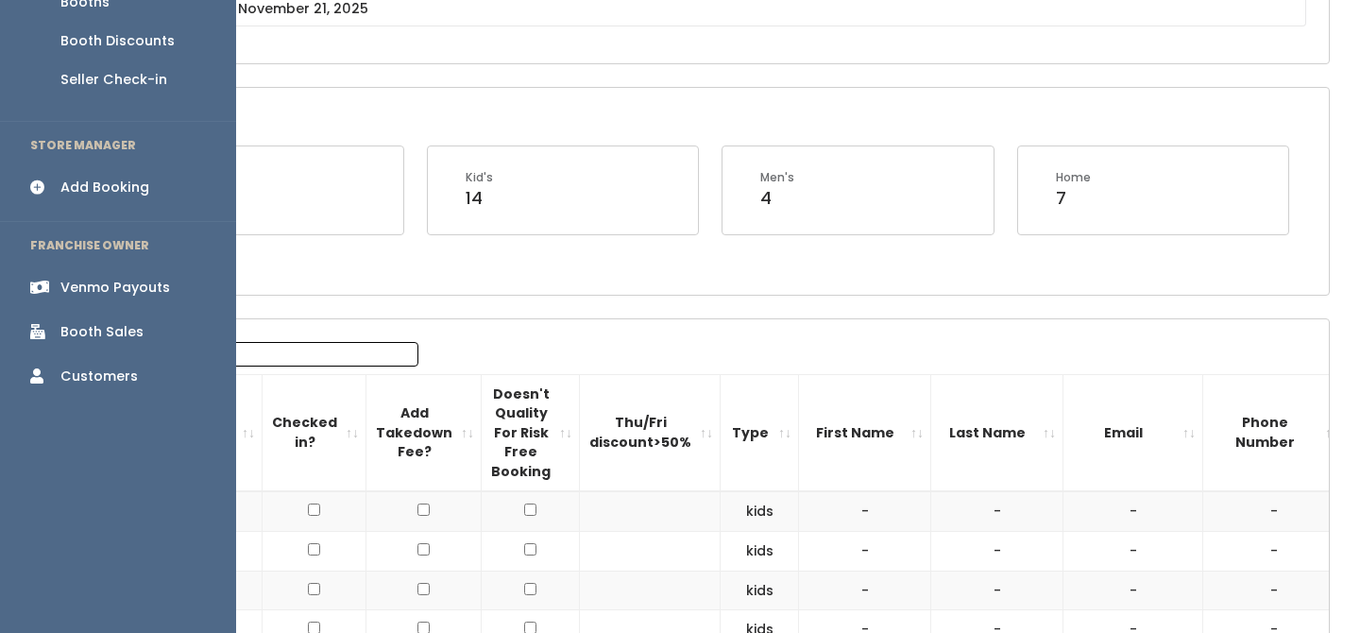
scroll to position [288, 0]
click at [144, 275] on div "Venmo Payouts" at bounding box center [115, 285] width 110 height 20
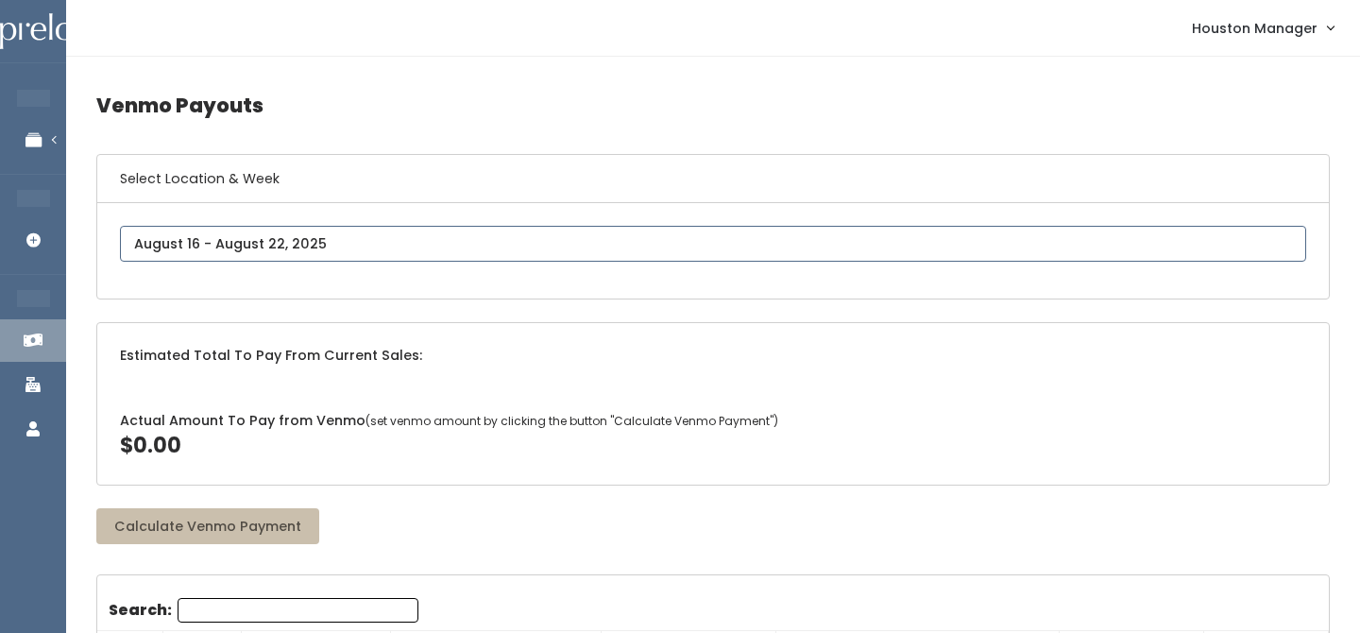
click at [326, 244] on div "[GEOGRAPHIC_DATA]" at bounding box center [713, 251] width 1186 height 50
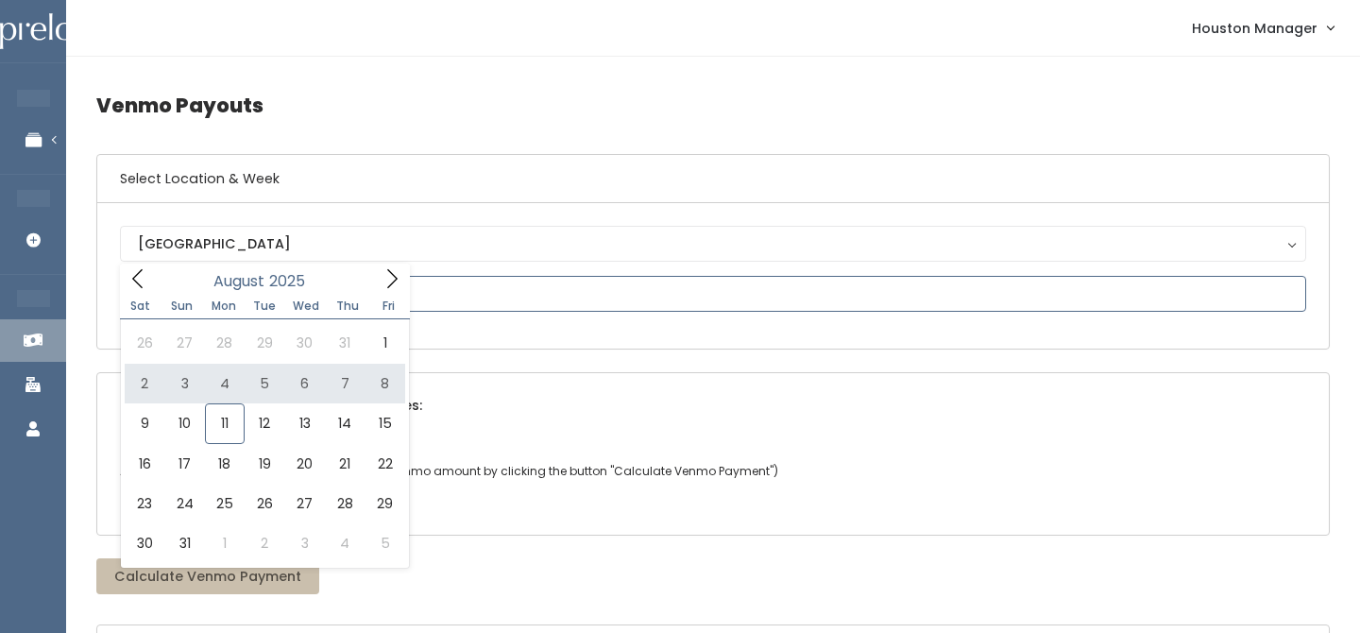
type input "August 2 to August 8"
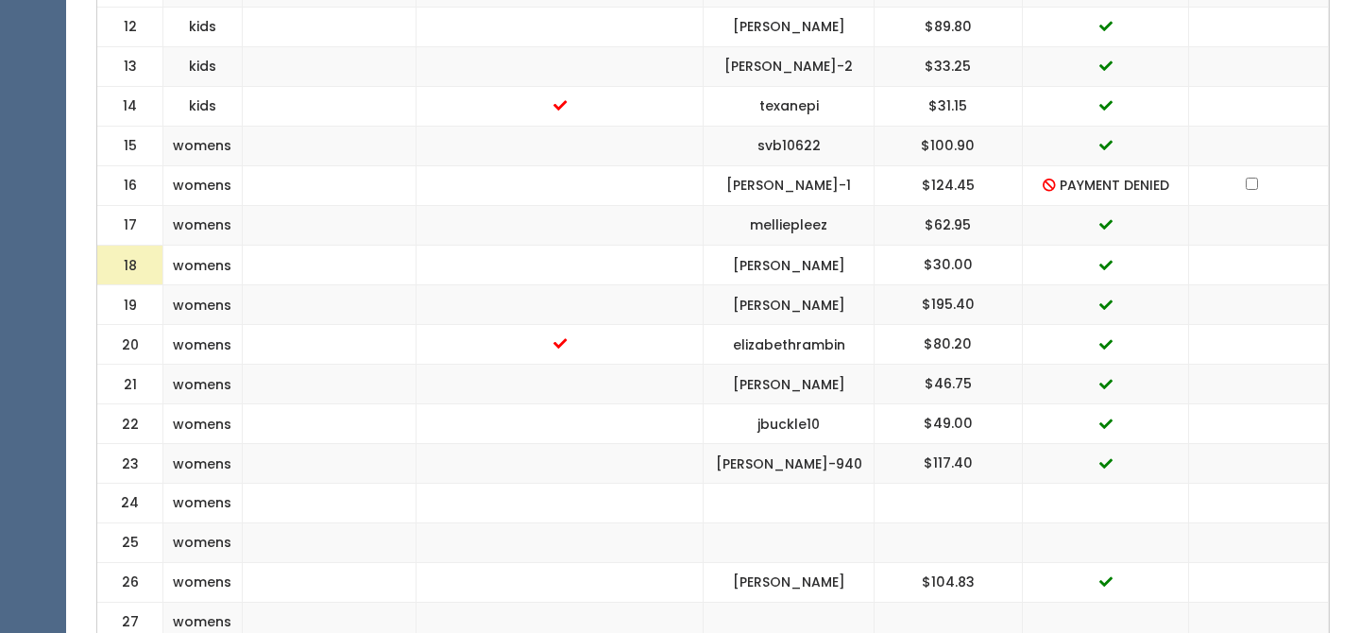
scroll to position [1254, 0]
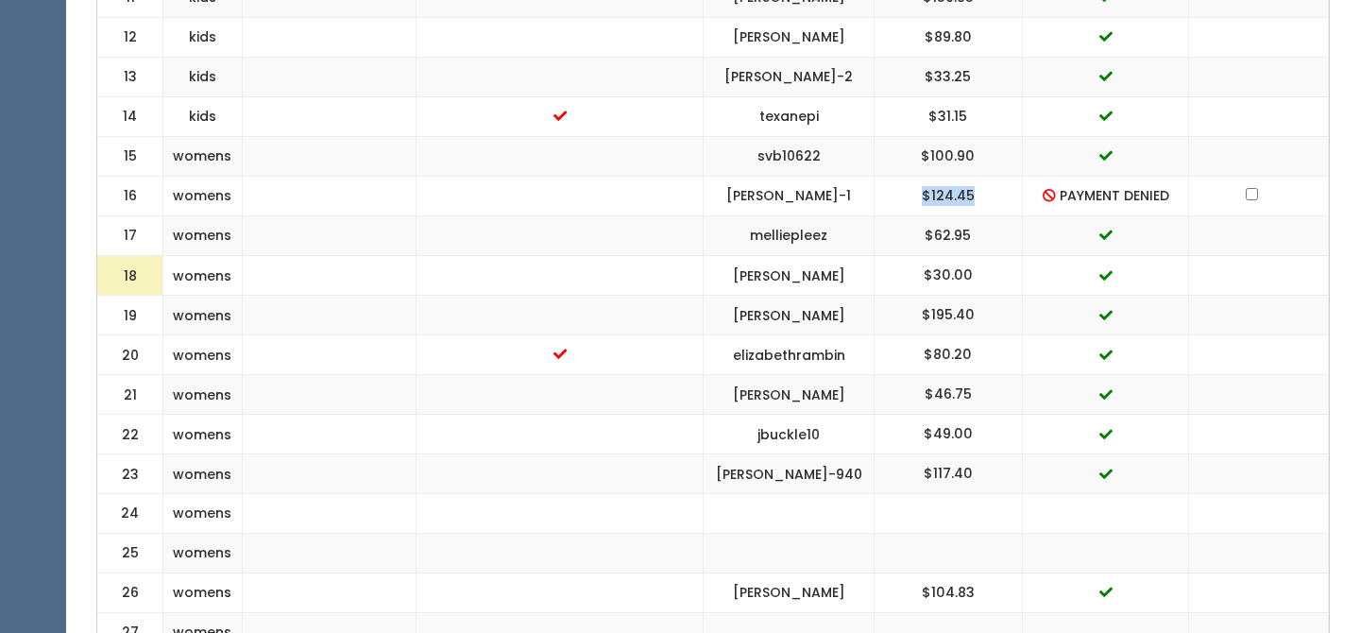
drag, startPoint x: 915, startPoint y: 180, endPoint x: 971, endPoint y: 178, distance: 55.8
click at [971, 178] on td "$124.45" at bounding box center [949, 197] width 148 height 40
copy td "$124.45"
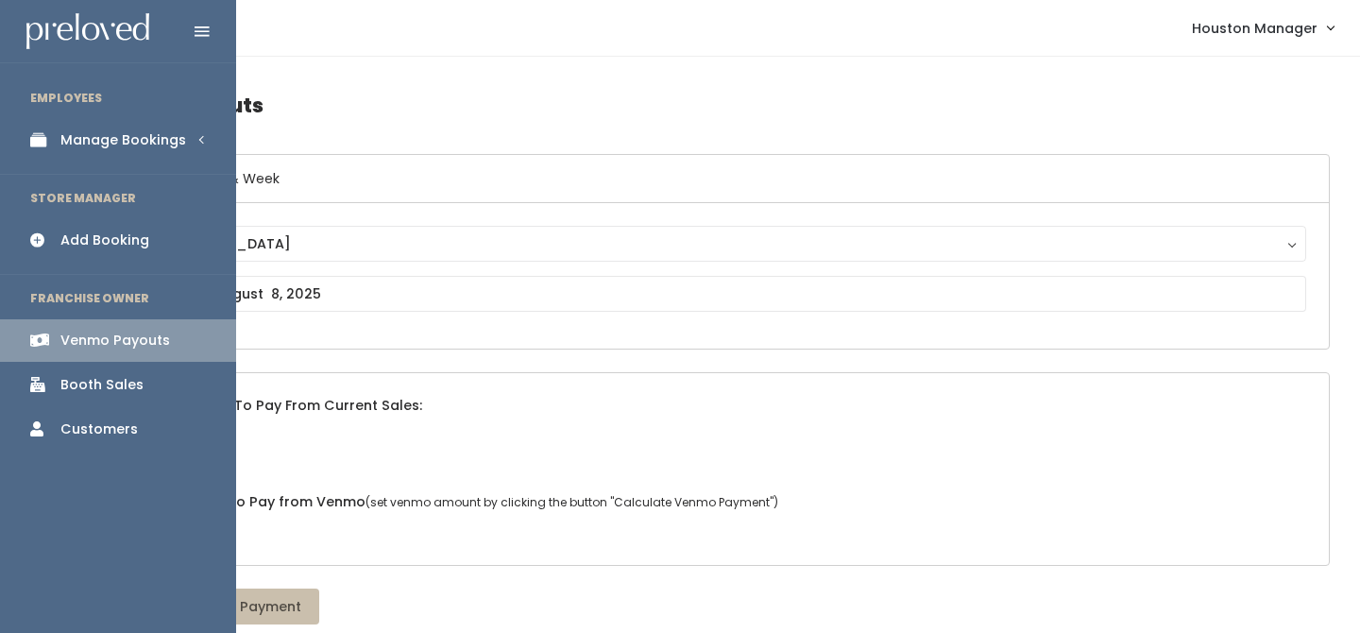
click at [151, 151] on link "Manage Bookings" at bounding box center [118, 140] width 236 height 43
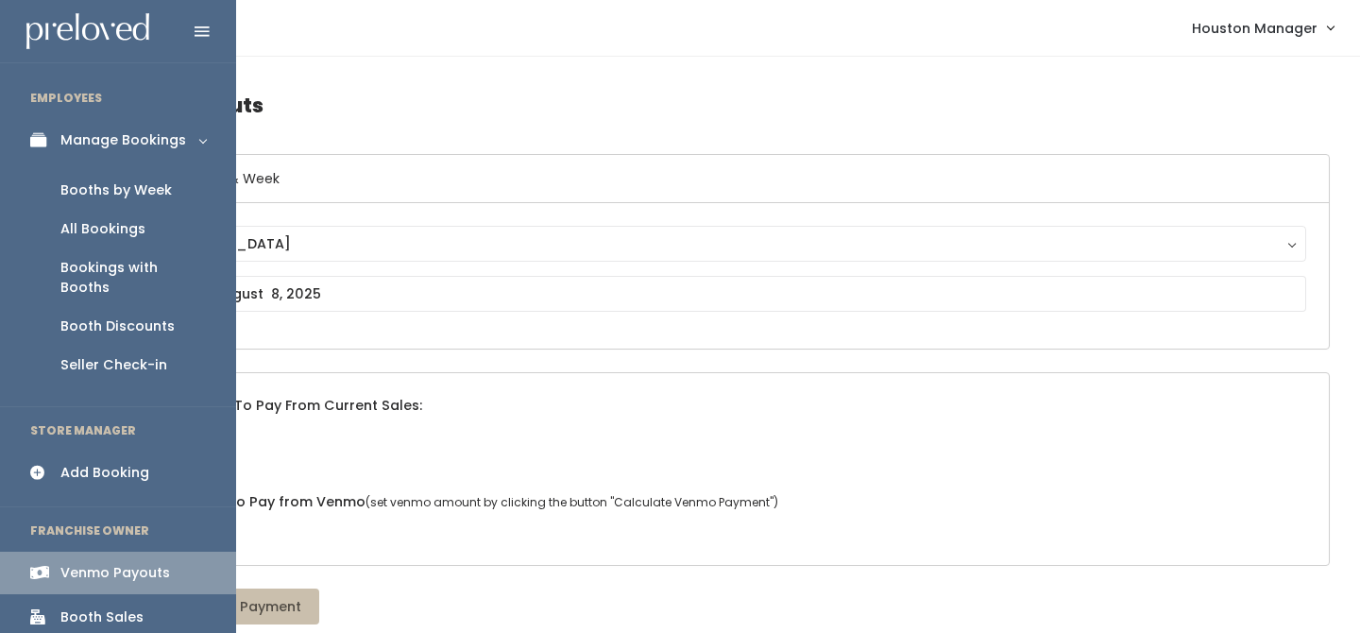
click at [142, 174] on link "Booths by Week" at bounding box center [118, 190] width 236 height 39
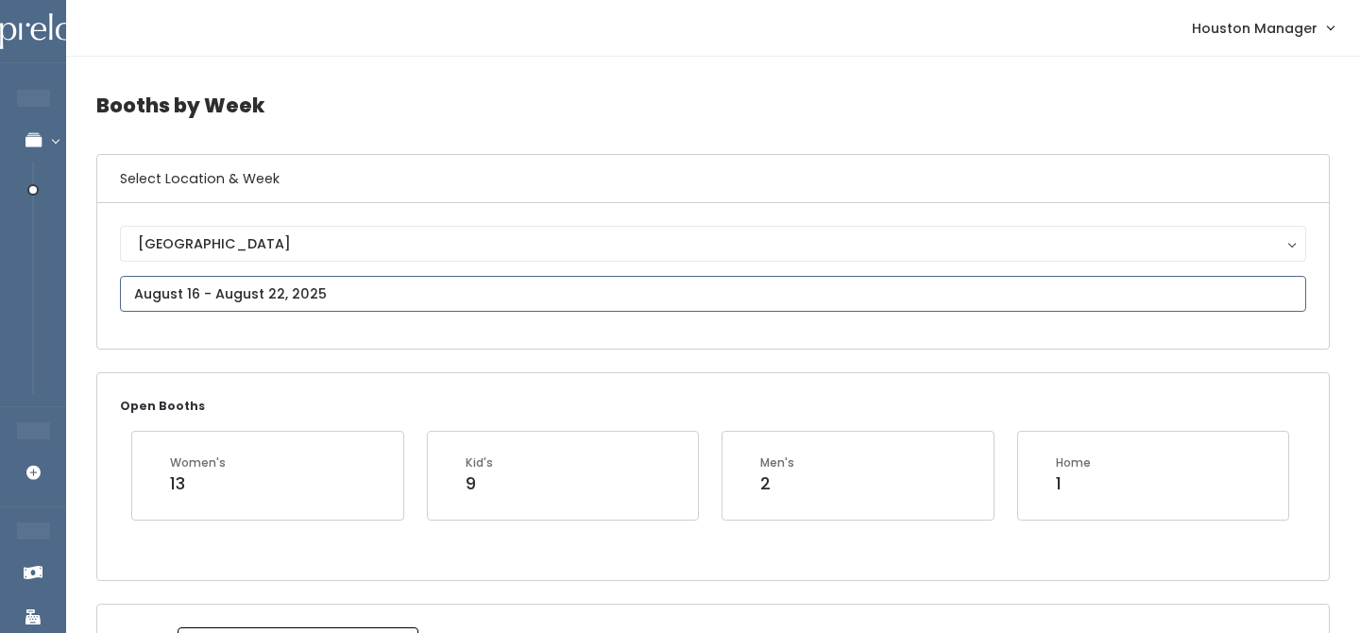
click at [155, 303] on input "text" at bounding box center [713, 294] width 1186 height 36
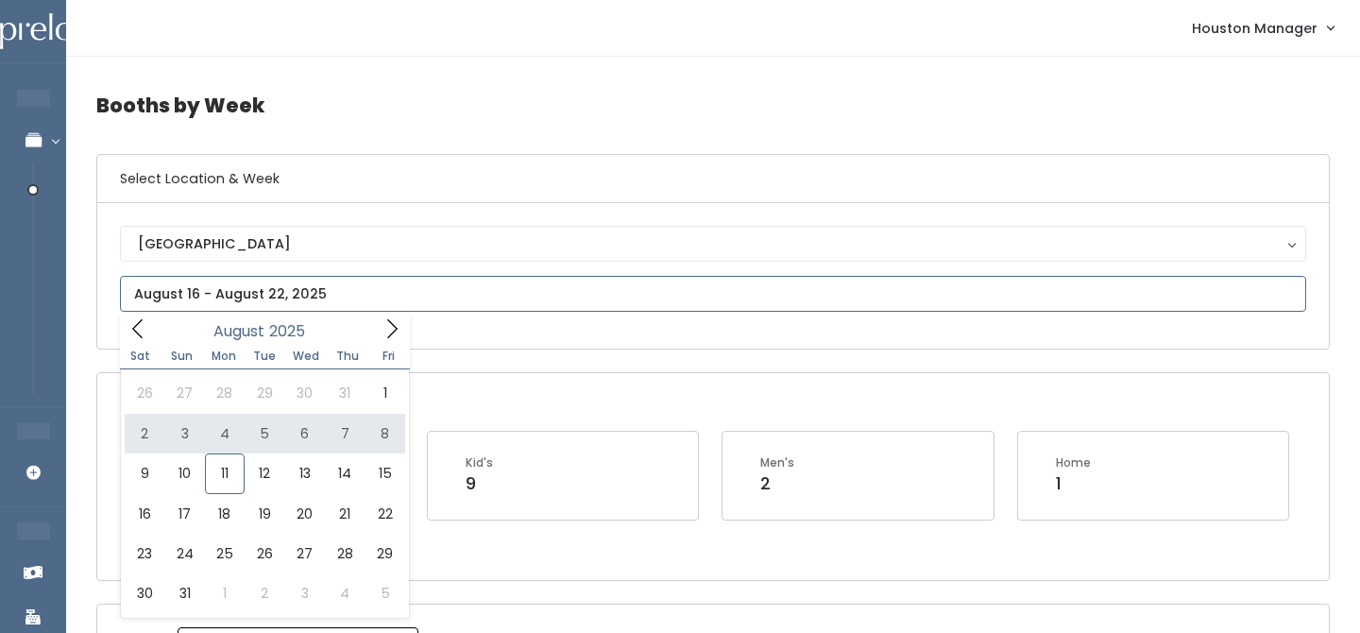
type input "August 2 to August 8"
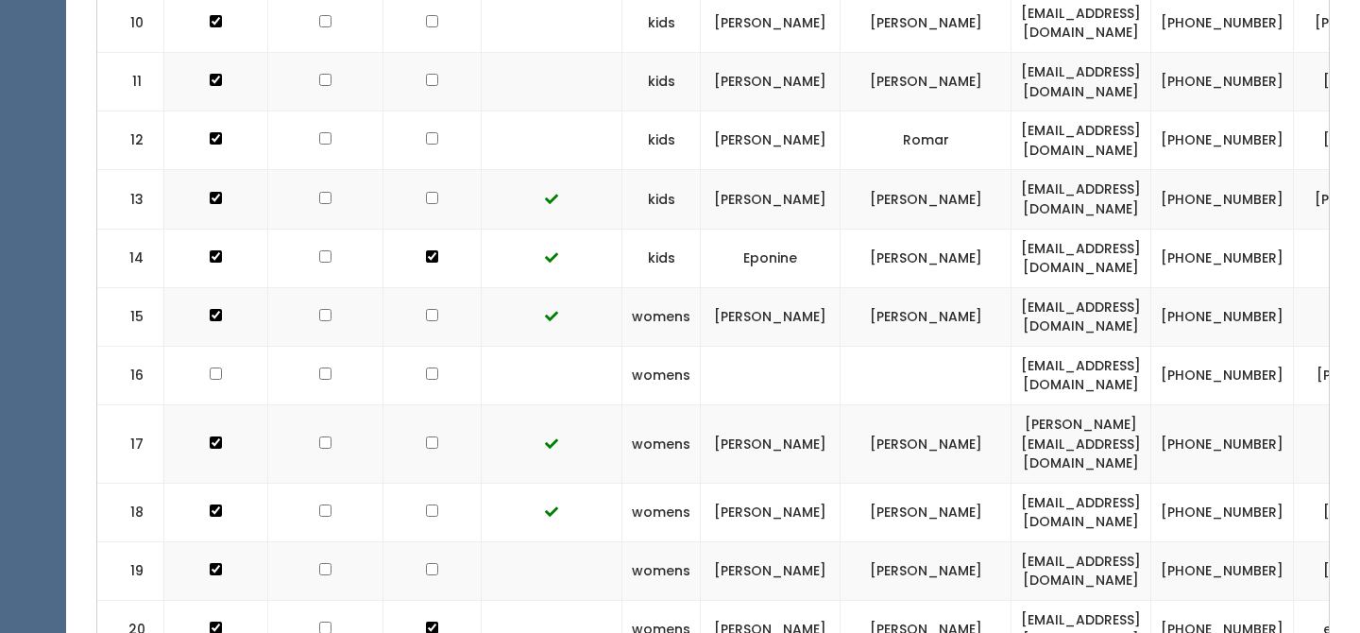
scroll to position [0, 290]
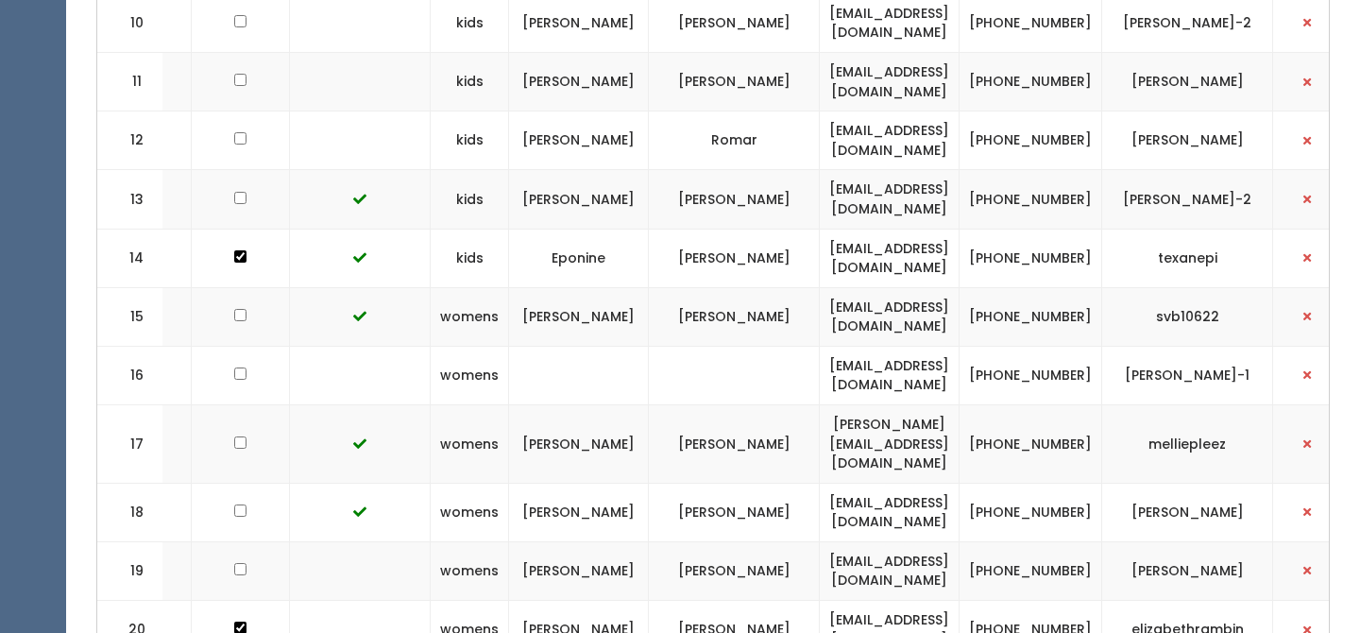
click at [911, 346] on td "[EMAIL_ADDRESS][DOMAIN_NAME]" at bounding box center [890, 375] width 140 height 59
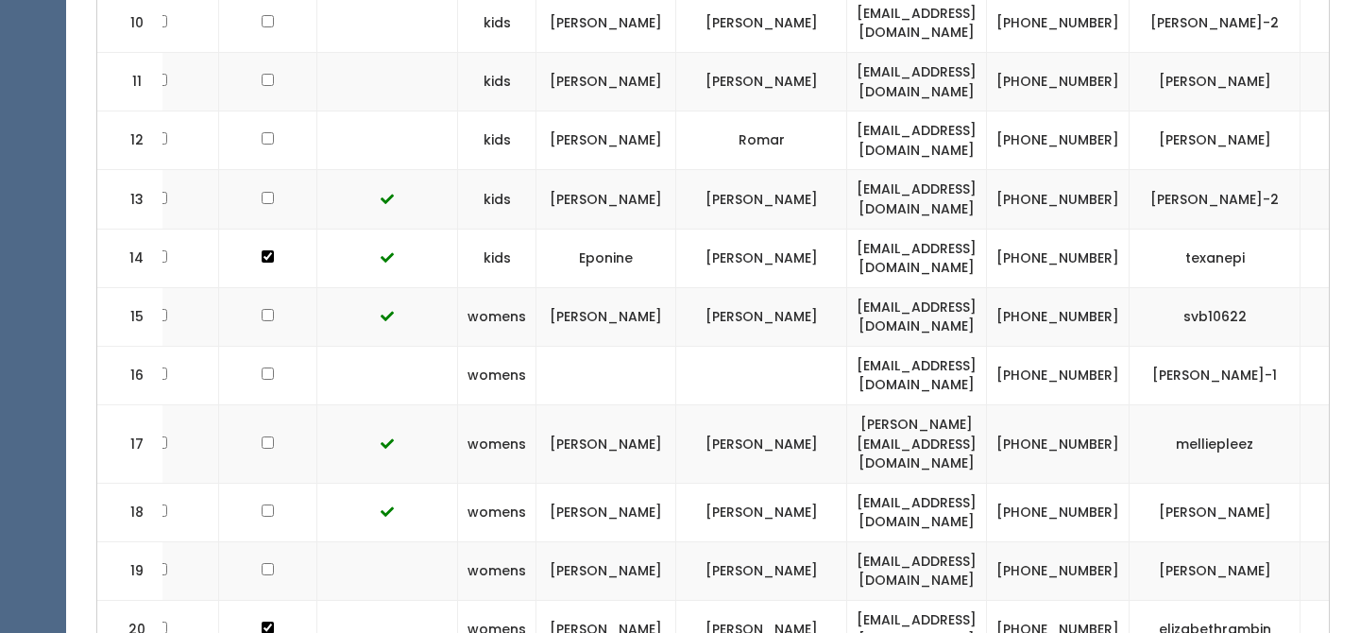
drag, startPoint x: 1185, startPoint y: 306, endPoint x: 1247, endPoint y: 331, distance: 67.0
click at [1247, 346] on td "[PERSON_NAME]-1" at bounding box center [1215, 375] width 171 height 59
drag, startPoint x: 1183, startPoint y: 305, endPoint x: 1248, endPoint y: 332, distance: 70.3
click at [1248, 346] on td "[PERSON_NAME]-1" at bounding box center [1215, 375] width 171 height 59
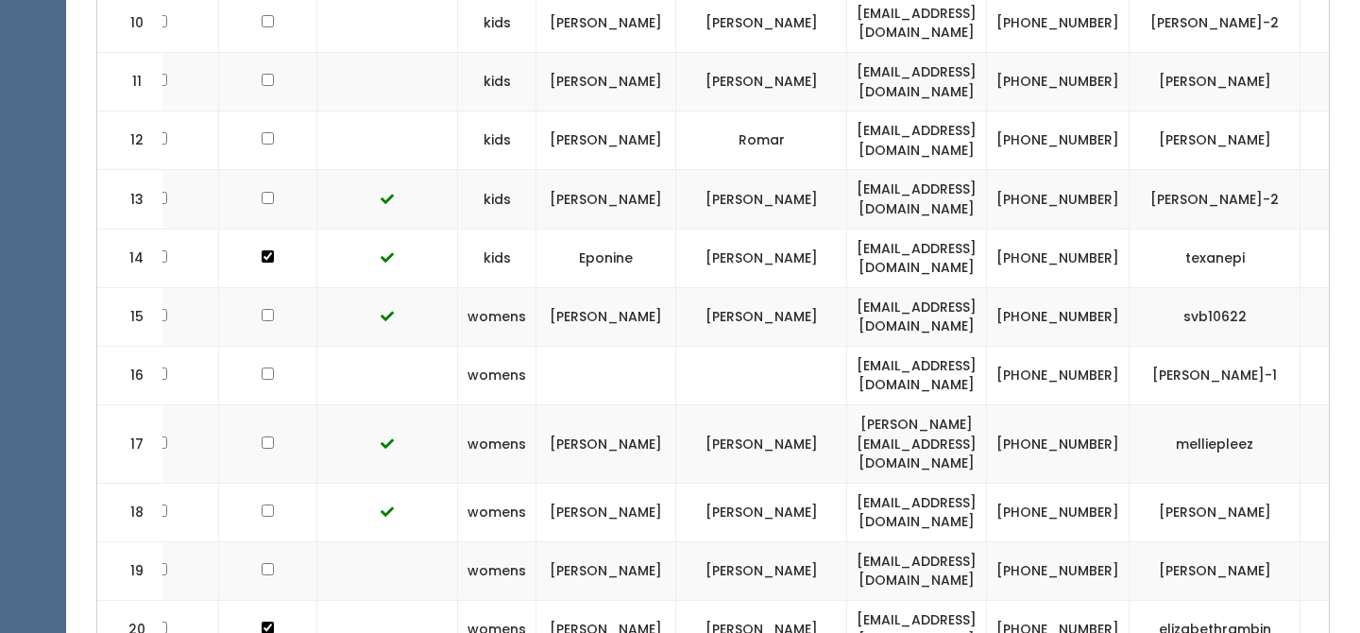
click at [1248, 346] on td "[PERSON_NAME]-1" at bounding box center [1215, 375] width 171 height 59
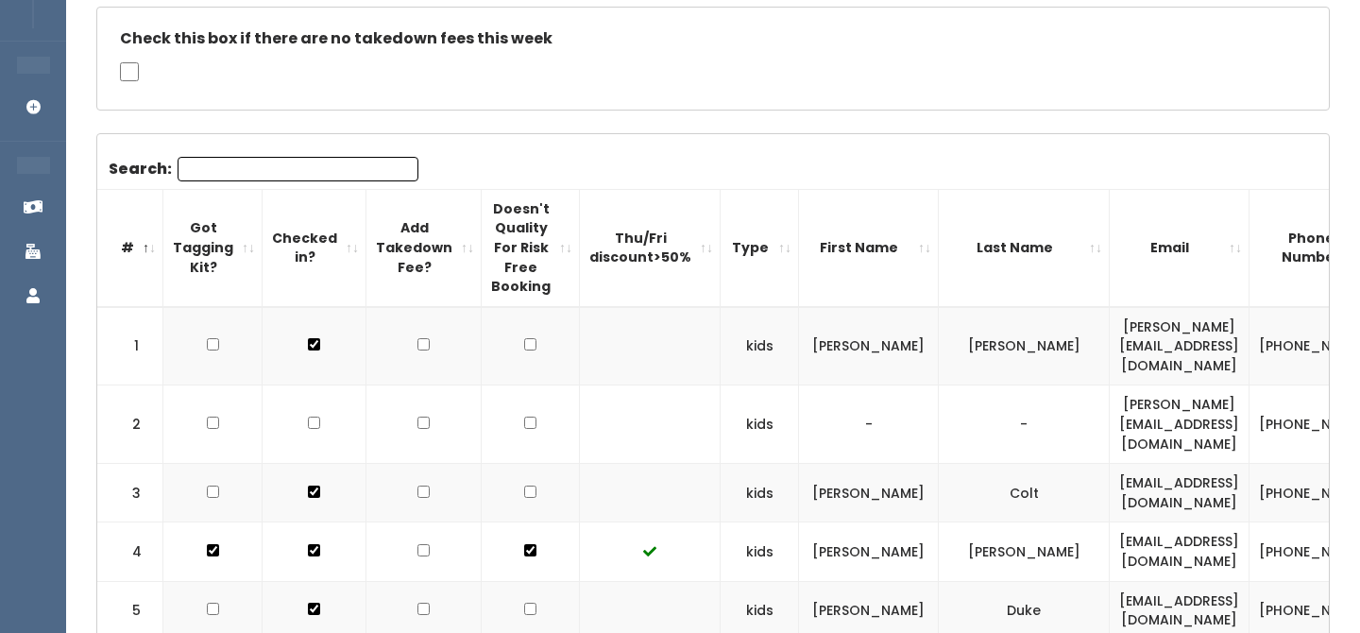
scroll to position [0, 0]
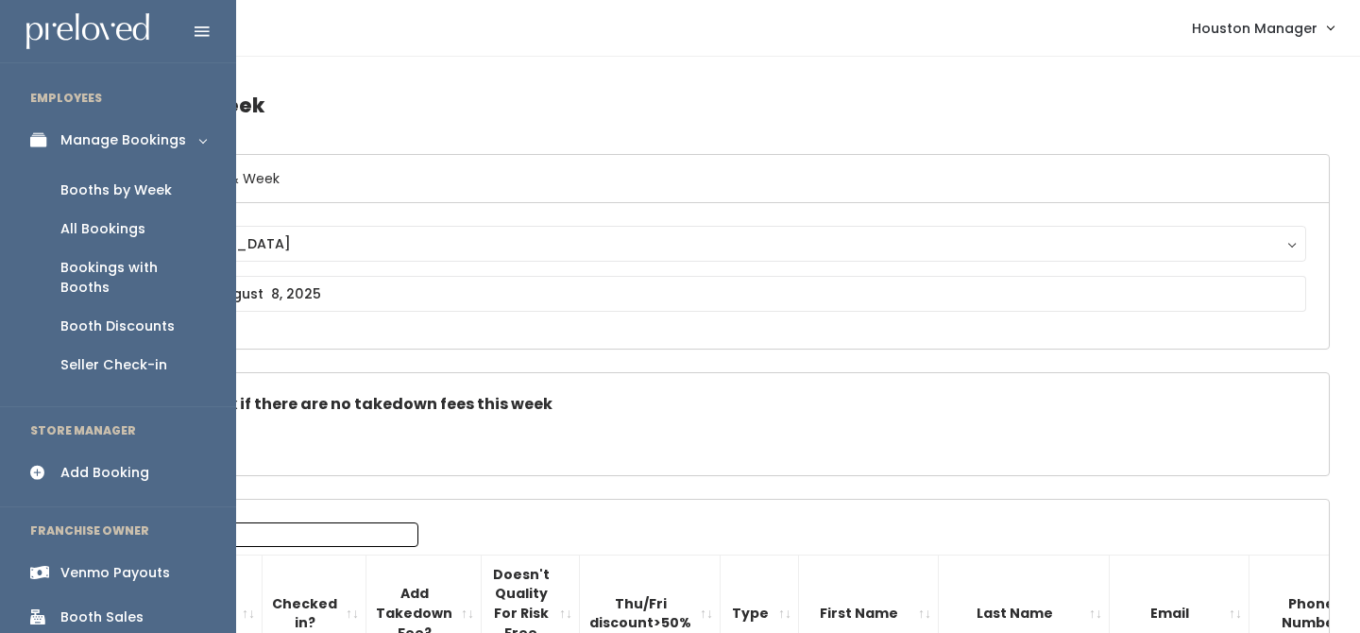
click at [141, 134] on div "Manage Bookings" at bounding box center [123, 140] width 126 height 20
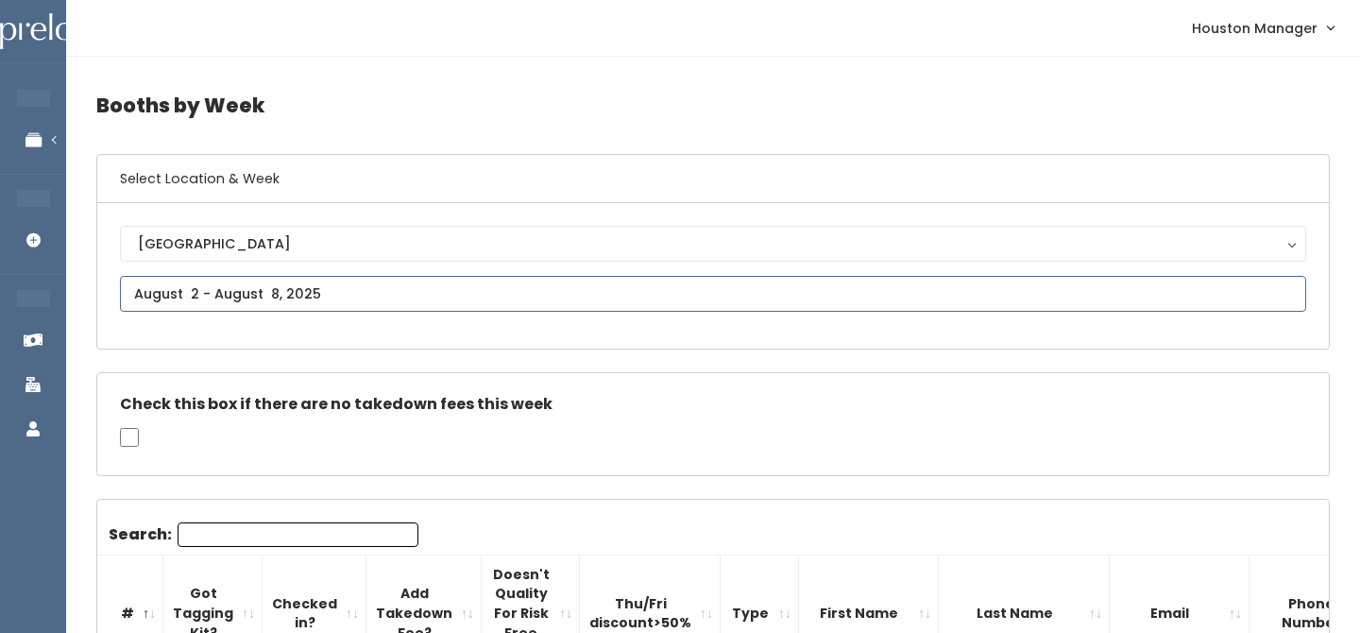
click at [187, 296] on input "text" at bounding box center [713, 294] width 1186 height 36
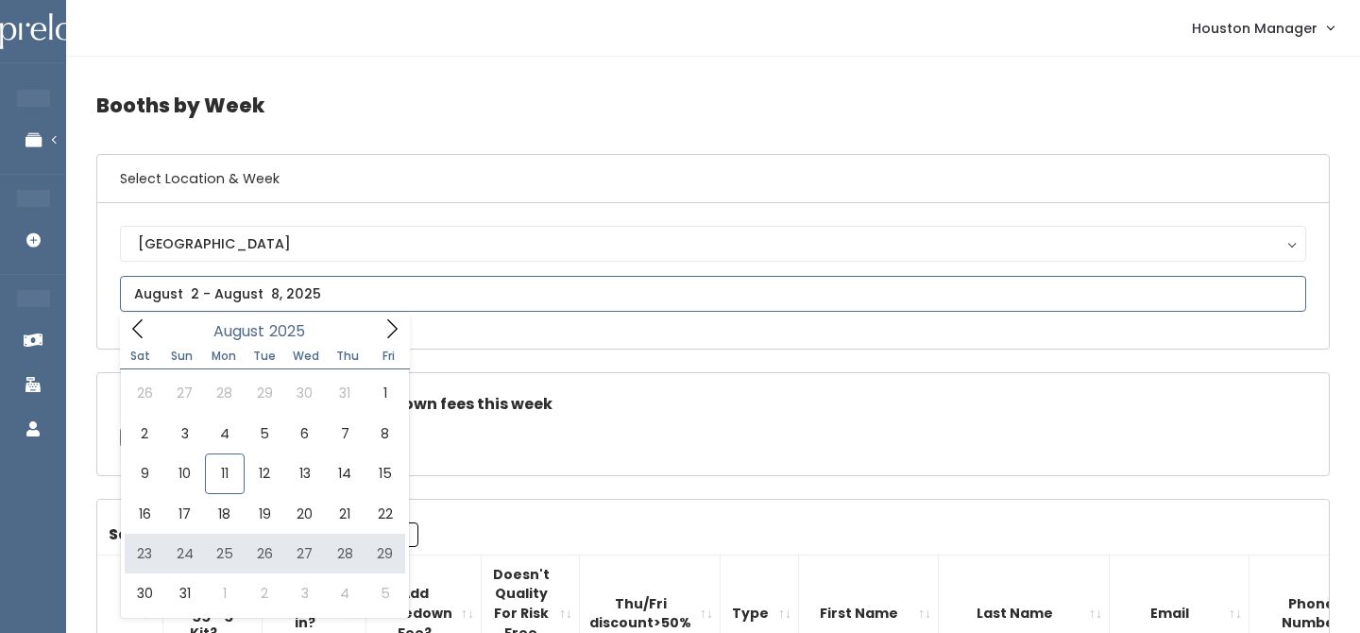
type input "[DATE] to [DATE]"
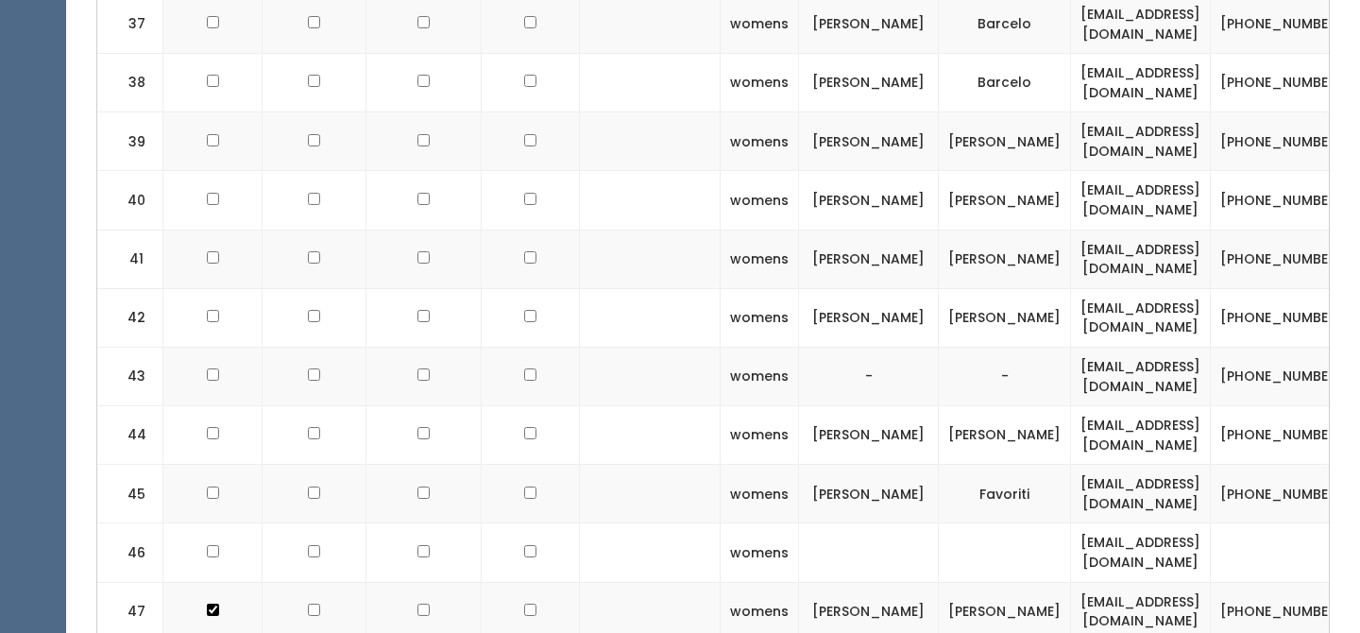
scroll to position [2623, 0]
